Goal: Find specific page/section: Find specific page/section

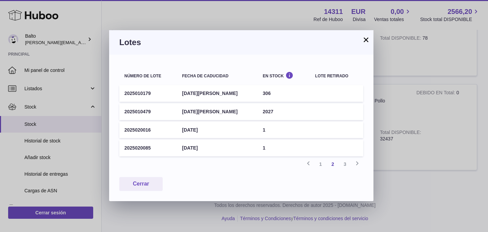
click at [365, 40] on button "×" at bounding box center [366, 40] width 8 height 8
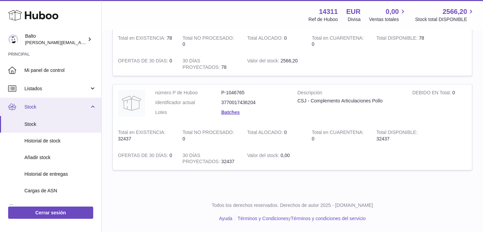
click at [57, 105] on span "Stock" at bounding box center [56, 107] width 65 height 6
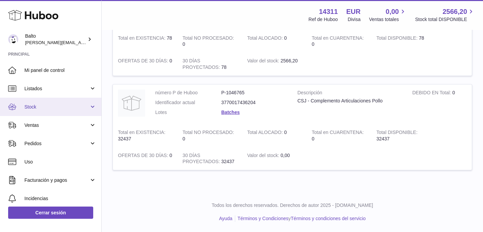
click at [42, 107] on span "Stock" at bounding box center [56, 107] width 65 height 6
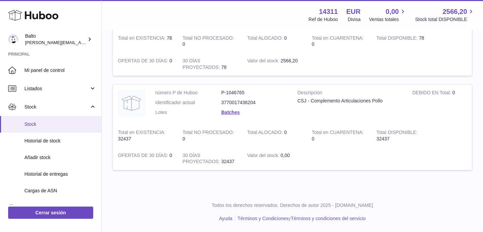
click at [41, 127] on link "Stock" at bounding box center [50, 124] width 101 height 17
click at [30, 122] on span "Stock" at bounding box center [60, 124] width 72 height 6
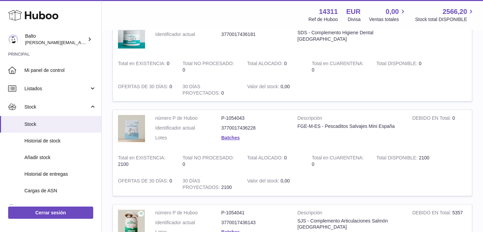
scroll to position [104, 0]
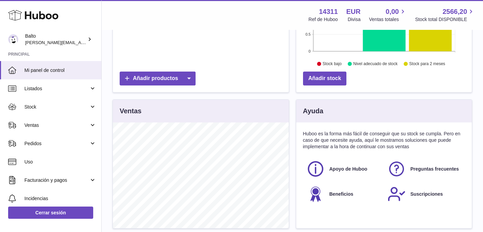
scroll to position [251, 0]
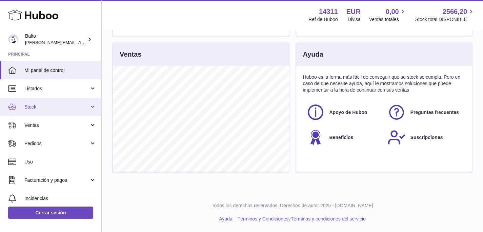
click at [35, 101] on link "Stock" at bounding box center [50, 107] width 101 height 18
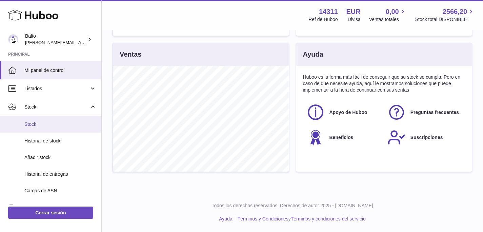
click at [34, 122] on span "Stock" at bounding box center [60, 124] width 72 height 6
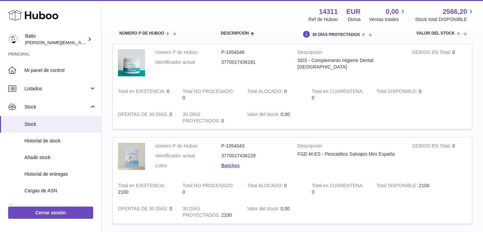
scroll to position [142, 0]
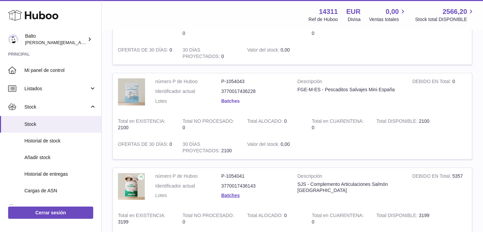
click at [231, 101] on link "Batches" at bounding box center [230, 100] width 18 height 5
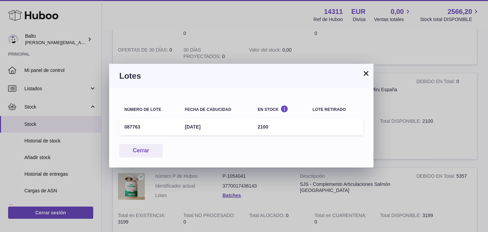
click at [368, 72] on button "×" at bounding box center [366, 73] width 8 height 8
